Goal: Information Seeking & Learning: Learn about a topic

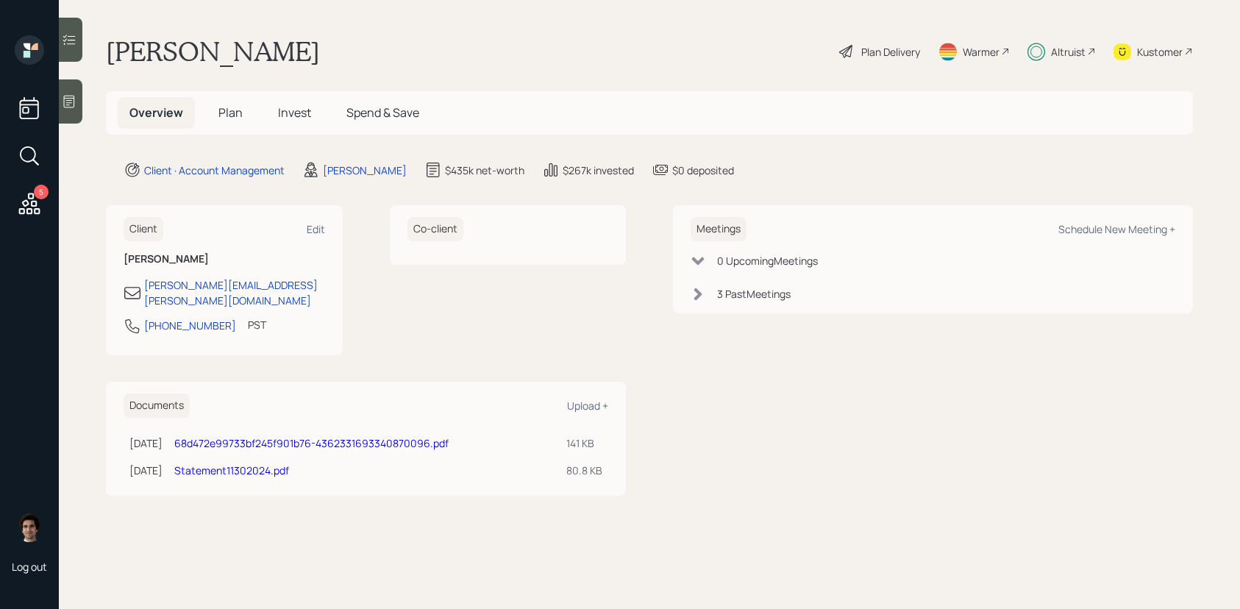
click at [280, 113] on span "Invest" at bounding box center [294, 112] width 33 height 16
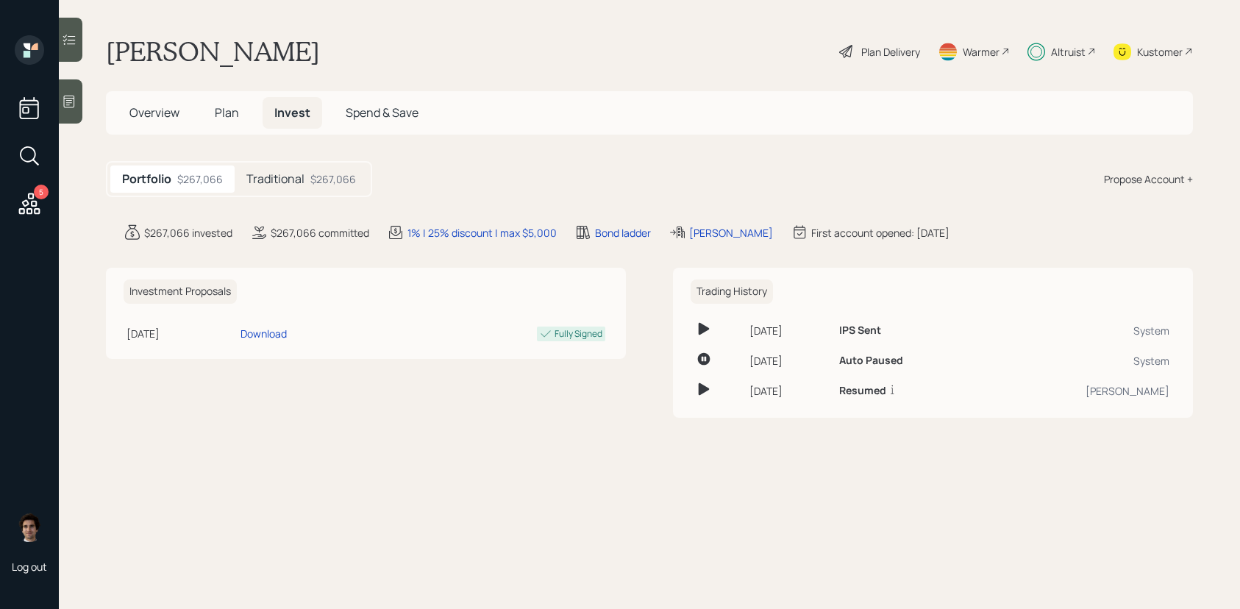
click at [320, 190] on div "Traditional $267,066" at bounding box center [301, 179] width 133 height 27
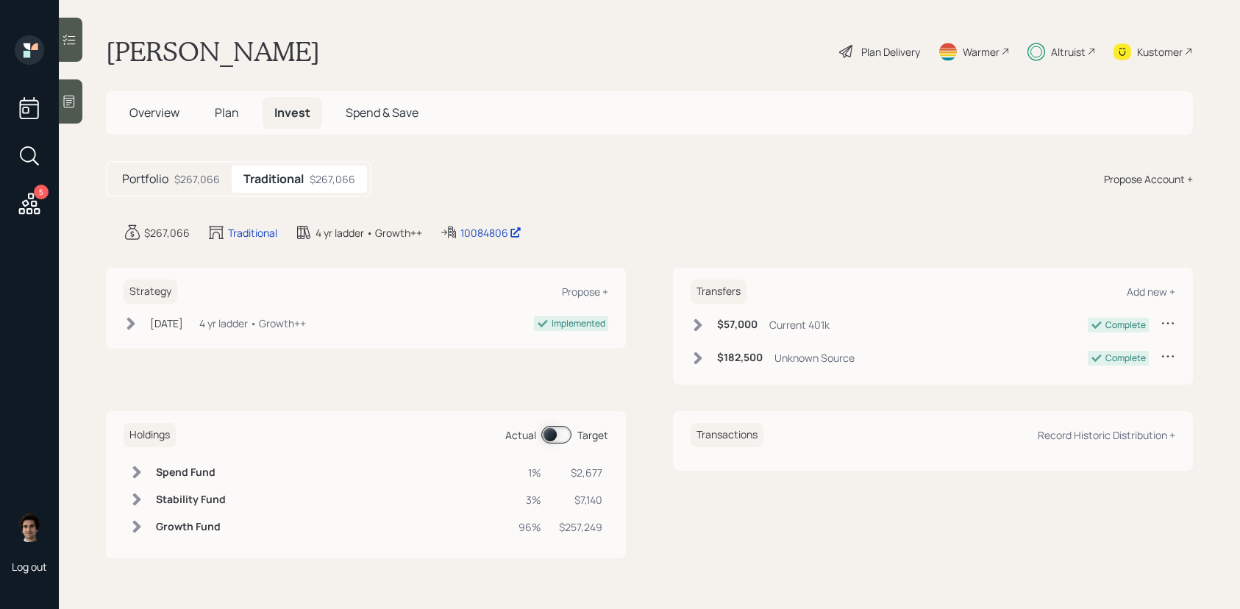
click at [244, 134] on div "Overview Plan Invest Spend & Save" at bounding box center [649, 112] width 1087 height 43
click at [498, 238] on div "10084806" at bounding box center [491, 232] width 61 height 15
click at [78, 110] on div at bounding box center [71, 101] width 24 height 44
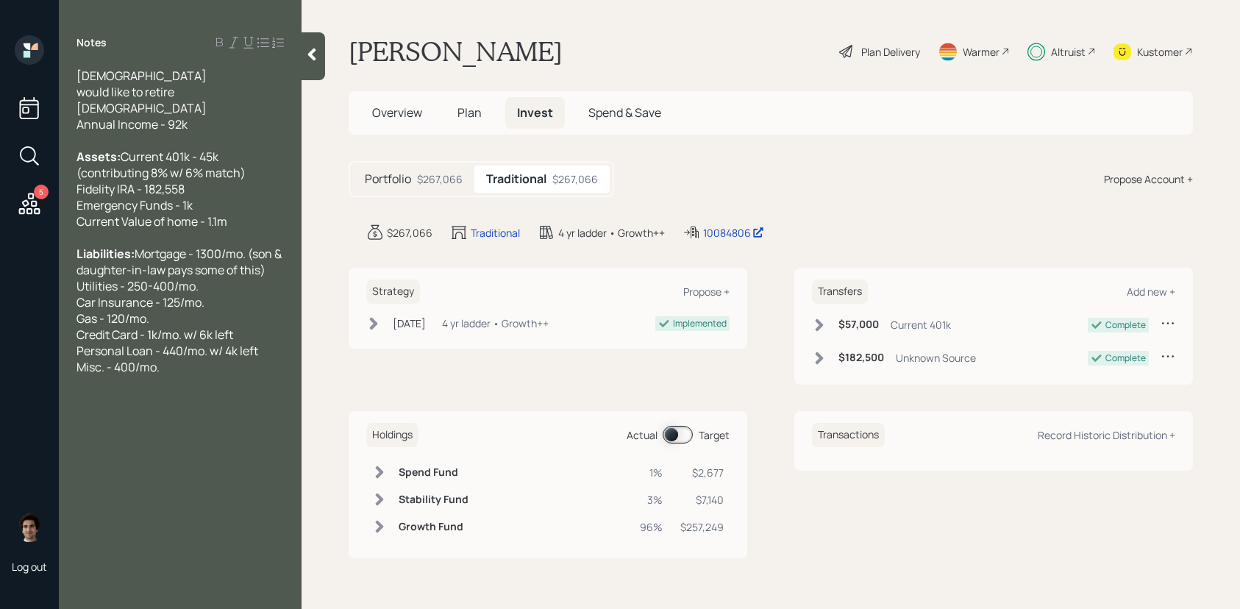
click at [295, 50] on div "Notes [DEMOGRAPHIC_DATA] would like to retire [DEMOGRAPHIC_DATA] Annual Income …" at bounding box center [180, 313] width 243 height 556
click at [308, 56] on icon at bounding box center [312, 54] width 15 height 15
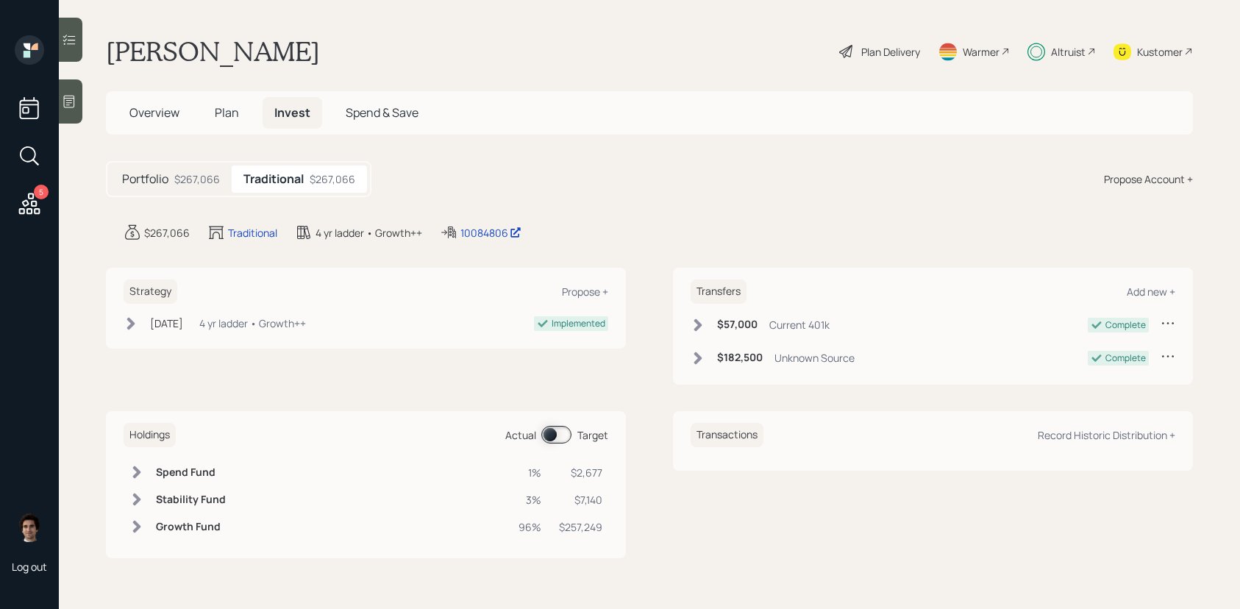
click at [65, 28] on div at bounding box center [71, 40] width 24 height 44
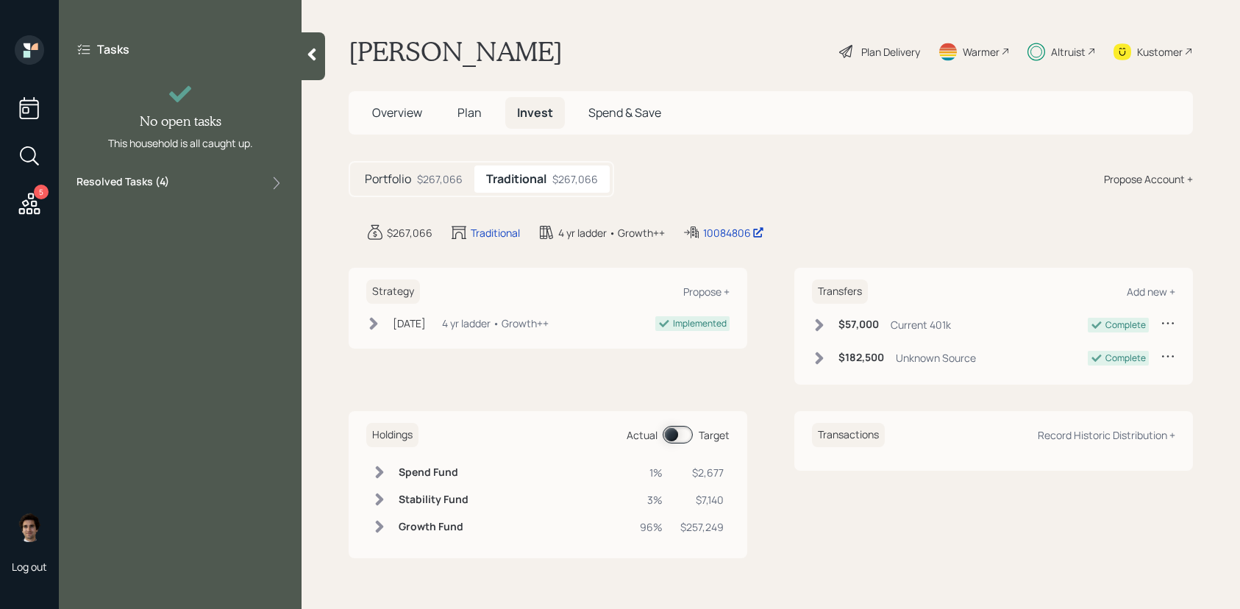
click at [261, 173] on div "Tasks No open tasks This household is all caught up. Resolved Tasks ( 4 )" at bounding box center [180, 116] width 243 height 163
click at [261, 181] on div "Resolved Tasks ( 4 )" at bounding box center [180, 183] width 207 height 18
